Goal: Navigation & Orientation: Find specific page/section

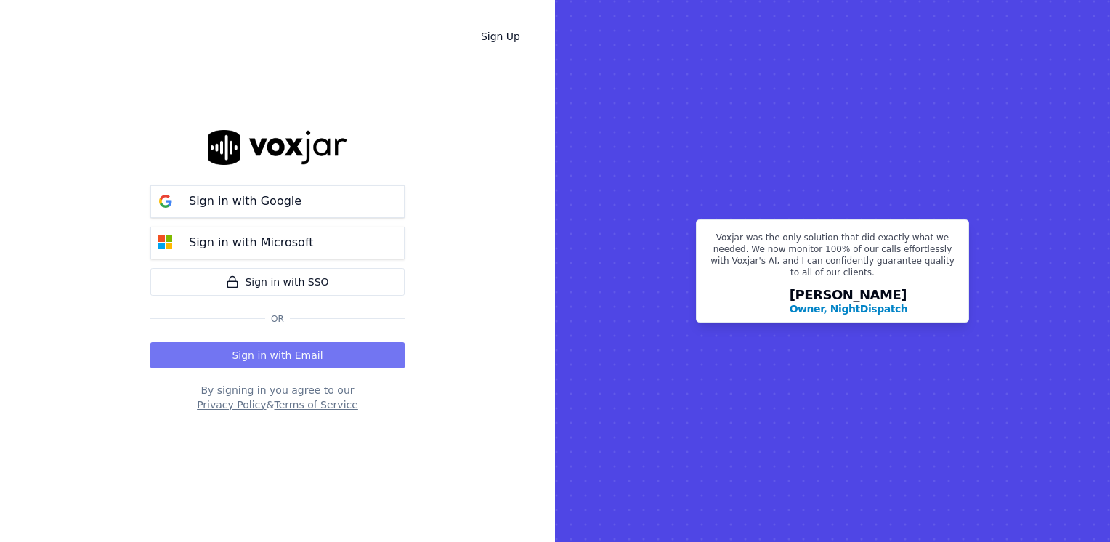
click at [289, 350] on button "Sign in with Email" at bounding box center [277, 355] width 254 height 26
click at [278, 354] on button "Sign in with Email" at bounding box center [277, 355] width 254 height 26
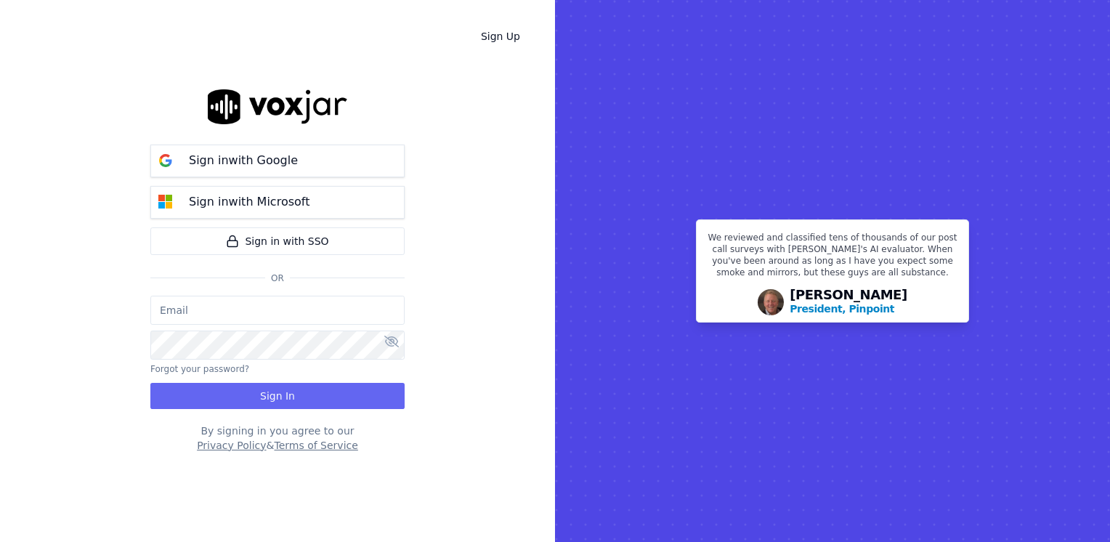
click at [279, 313] on input "email" at bounding box center [277, 310] width 254 height 29
type input "maleman@newwavepower.net"
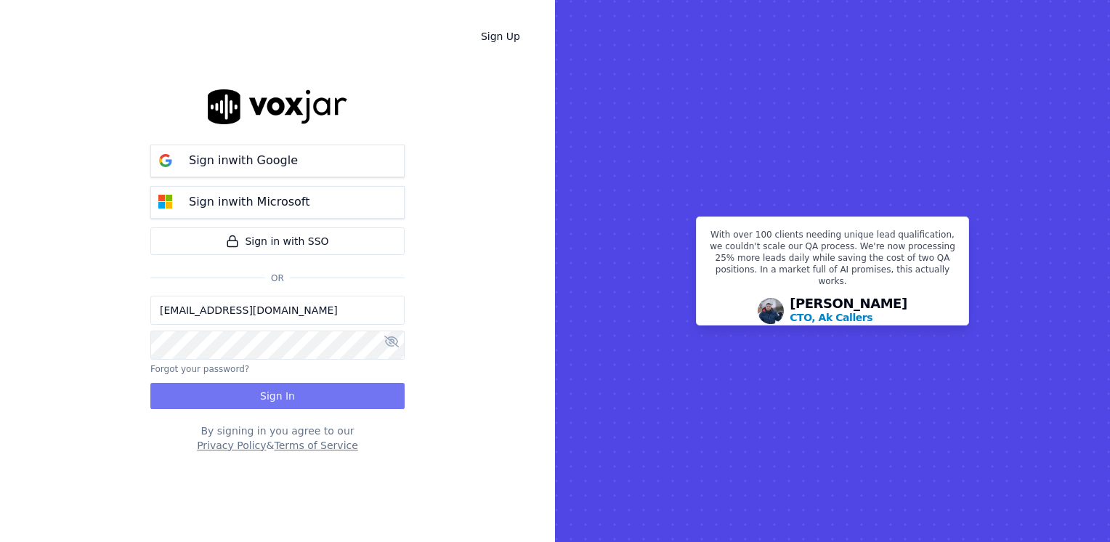
click at [281, 389] on button "Sign In" at bounding box center [277, 396] width 254 height 26
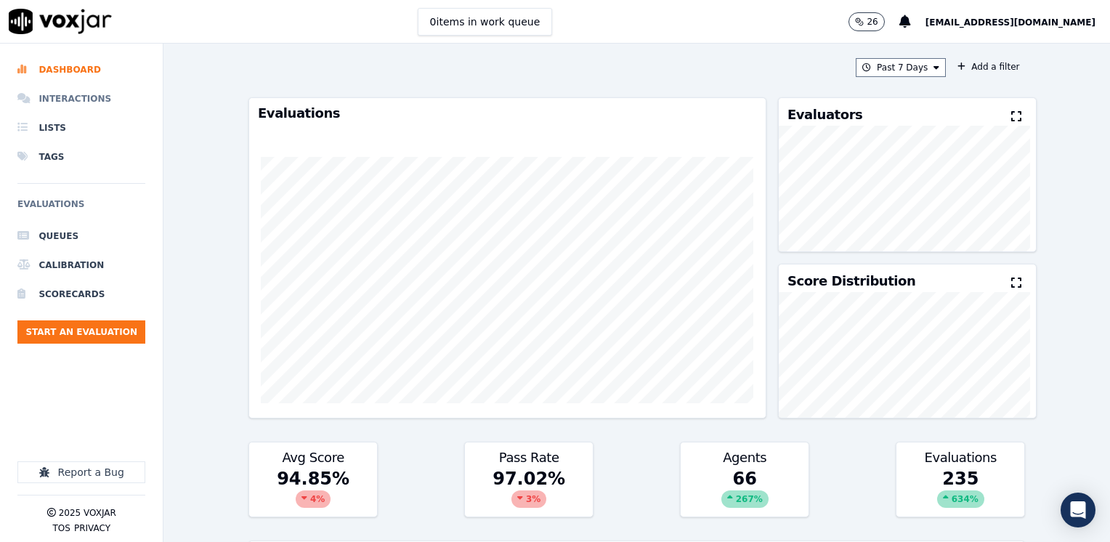
click at [76, 100] on li "Interactions" at bounding box center [81, 98] width 128 height 29
